Goal: Find specific page/section

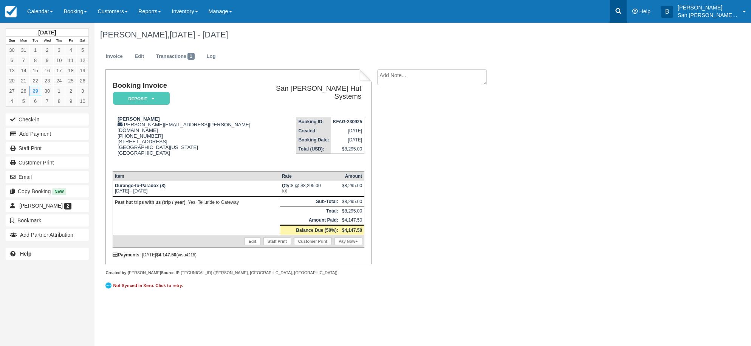
click at [622, 11] on icon at bounding box center [619, 11] width 6 height 6
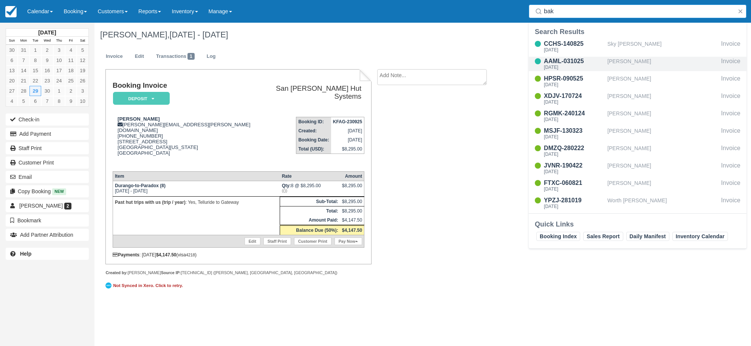
type input "bak"
click at [564, 61] on div "AAML-031025" at bounding box center [574, 61] width 60 height 9
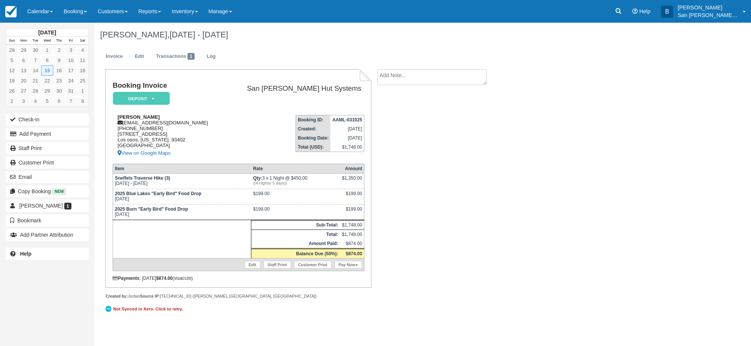
drag, startPoint x: 124, startPoint y: 122, endPoint x: 194, endPoint y: 126, distance: 69.3
click at [210, 121] on div "[PERSON_NAME] [EMAIL_ADDRESS][DOMAIN_NAME] [PHONE_NUMBER] [STREET_ADDRESS][US_S…" at bounding box center [168, 135] width 111 height 43
copy div "[EMAIL_ADDRESS][DOMAIN_NAME]"
click at [515, 145] on div "Connie Baksic, Jul 15 - Jul 16 2026 Invoice Edit Transactions 1 Log Booking Inv…" at bounding box center [376, 173] width 563 height 301
